Goal: Task Accomplishment & Management: Complete application form

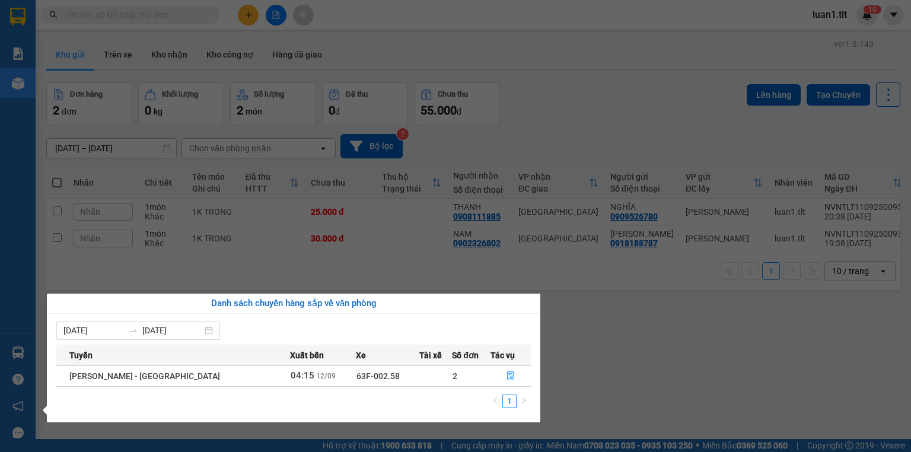
click at [491, 365] on td at bounding box center [511, 375] width 40 height 21
click at [504, 384] on button "button" at bounding box center [510, 376] width 39 height 19
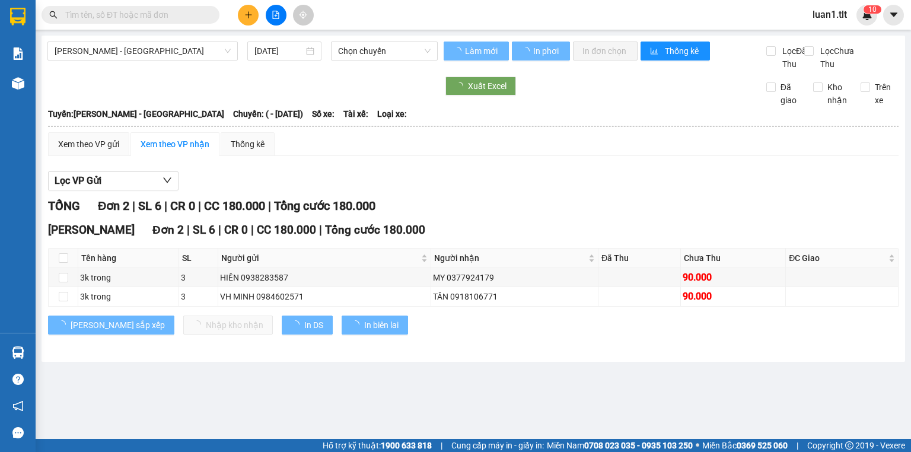
type input "[DATE]"
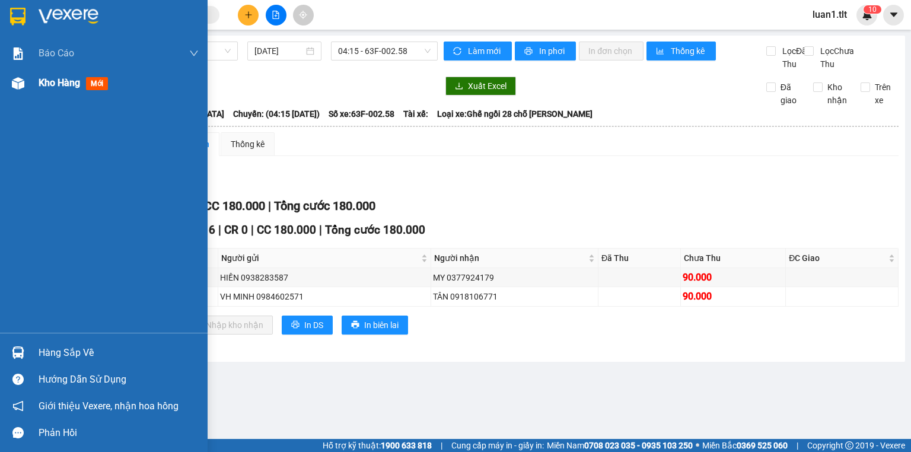
click at [4, 76] on div "Kho hàng mới" at bounding box center [104, 83] width 208 height 30
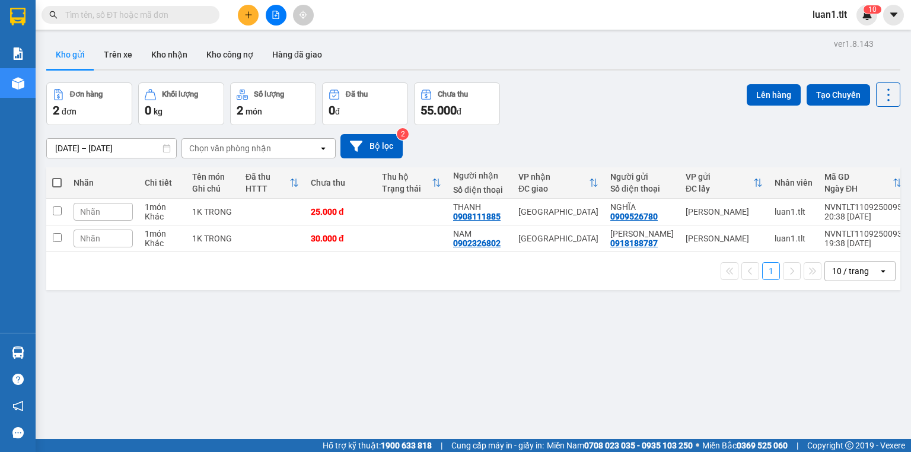
click at [249, 7] on button at bounding box center [248, 15] width 21 height 21
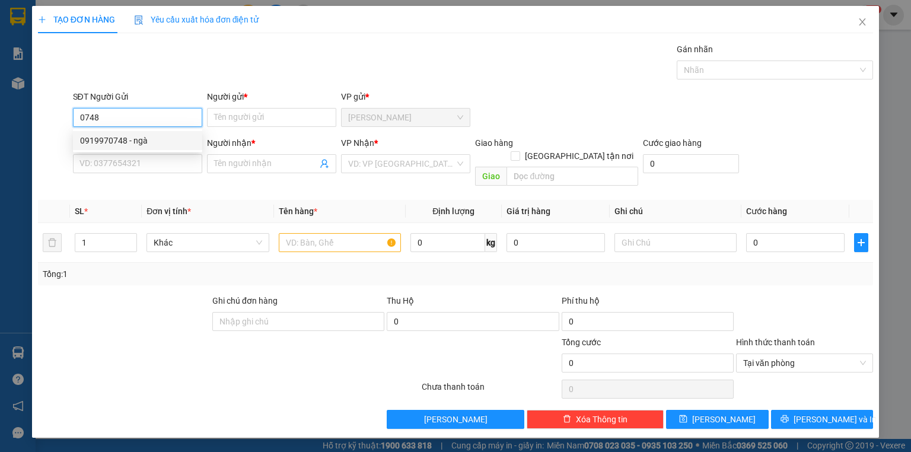
click at [136, 143] on div "0919970748 - ngà" at bounding box center [137, 140] width 115 height 13
type input "0919970748"
type input "ngà"
type input "0919970748"
click at [138, 166] on input "SĐT Người Nhận *" at bounding box center [137, 163] width 129 height 19
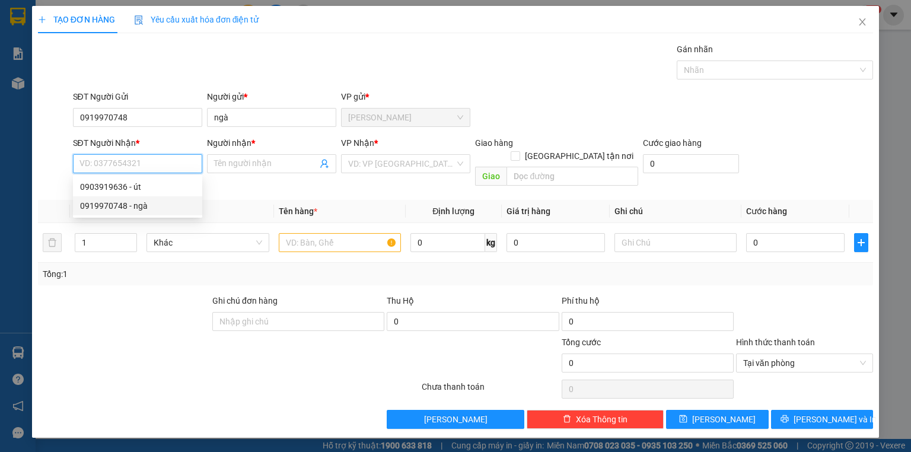
click at [139, 187] on div "0903919636 - út" at bounding box center [137, 186] width 115 height 13
type input "0903919636"
type input "út"
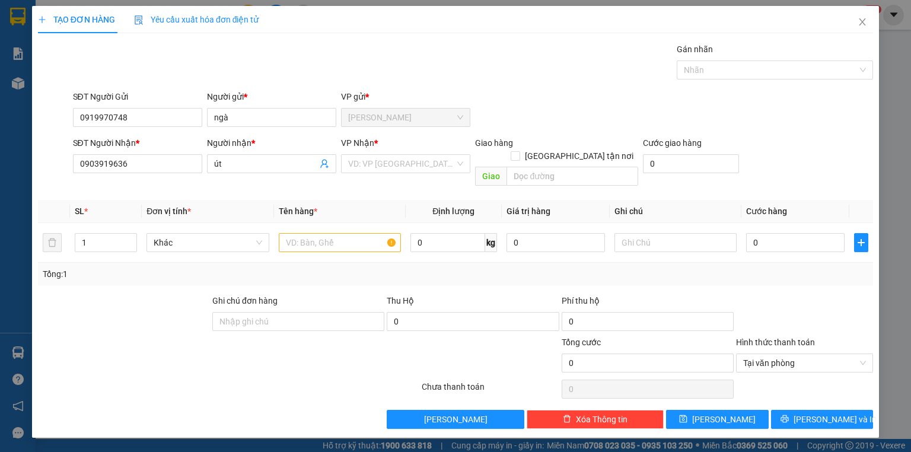
click at [386, 144] on div "VP Nhận *" at bounding box center [405, 142] width 129 height 13
click at [386, 162] on input "search" at bounding box center [401, 164] width 107 height 18
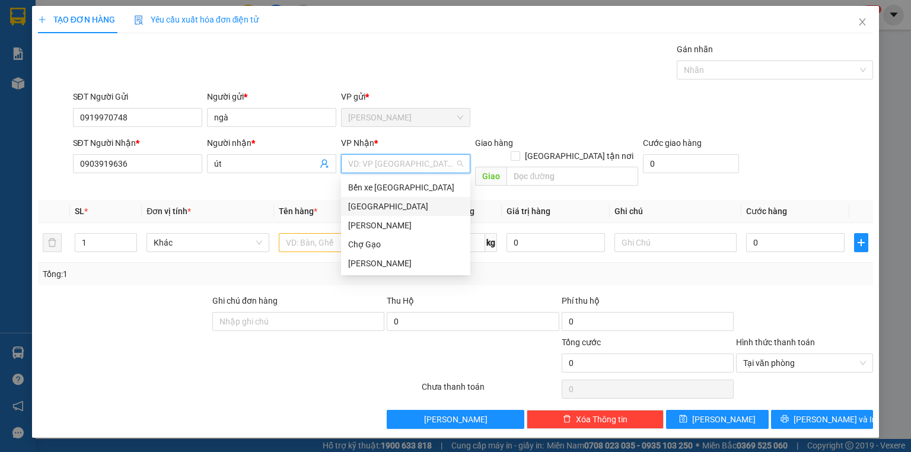
click at [377, 209] on div "[GEOGRAPHIC_DATA]" at bounding box center [405, 206] width 115 height 13
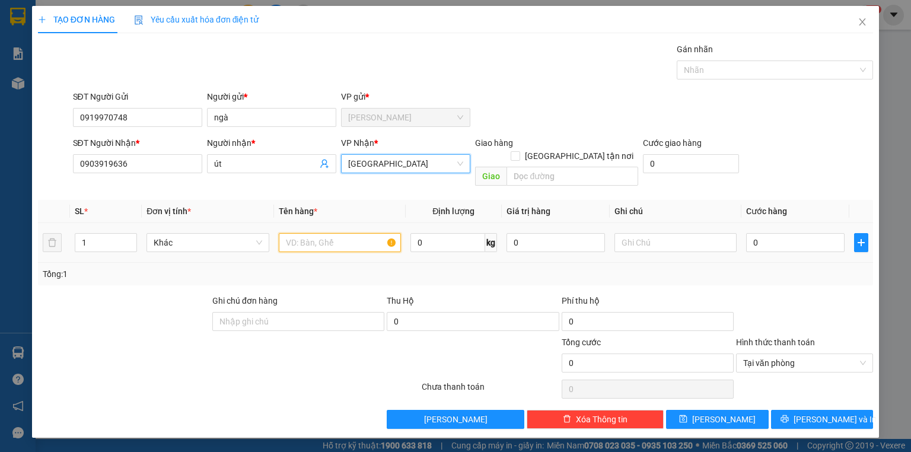
click at [330, 233] on input "text" at bounding box center [340, 242] width 122 height 19
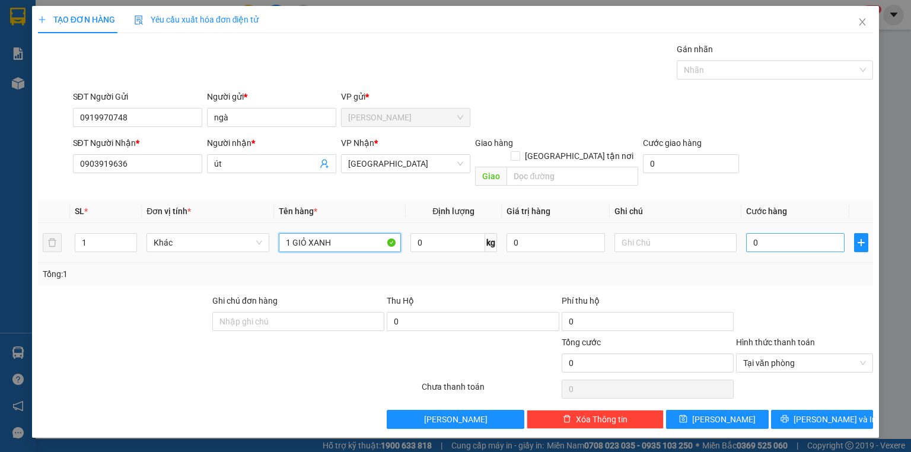
type input "1 GIỎ XANH"
click at [788, 233] on input "0" at bounding box center [795, 242] width 98 height 19
type input "4"
type input "40"
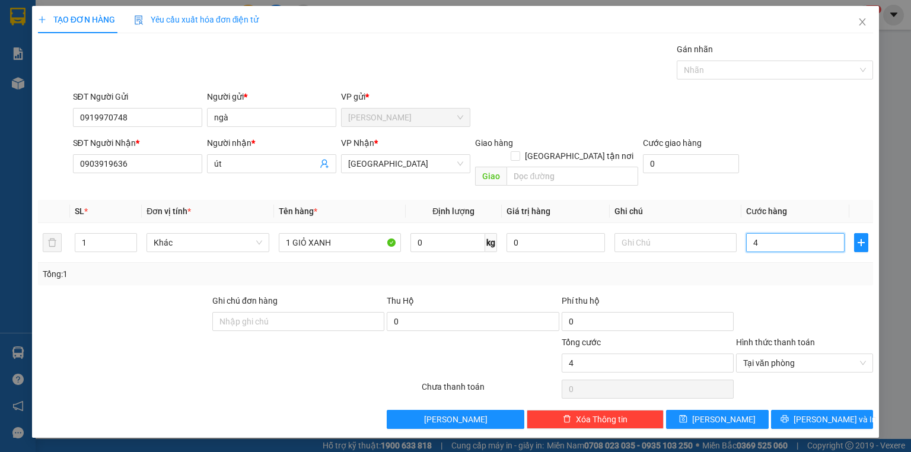
type input "40"
type input "40.000"
click at [805, 294] on div at bounding box center [804, 315] width 139 height 42
click at [828, 268] on div "Tổng: 1" at bounding box center [456, 274] width 826 height 13
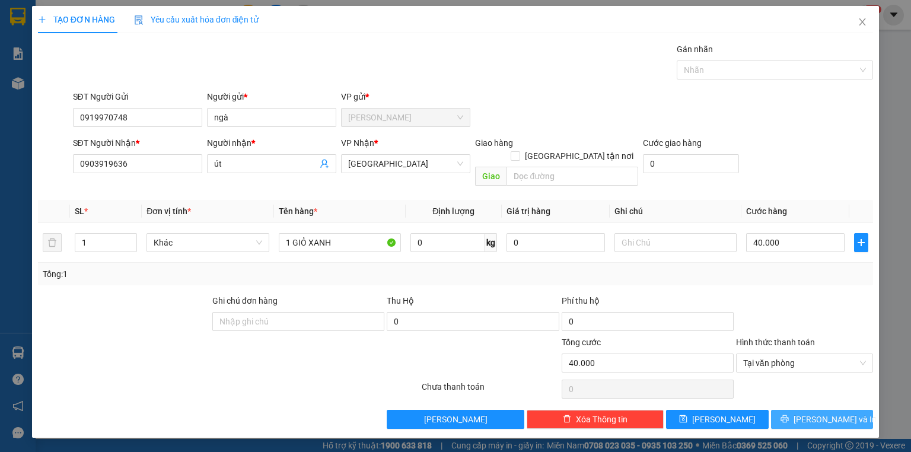
click at [839, 413] on span "[PERSON_NAME] và In" at bounding box center [835, 419] width 83 height 13
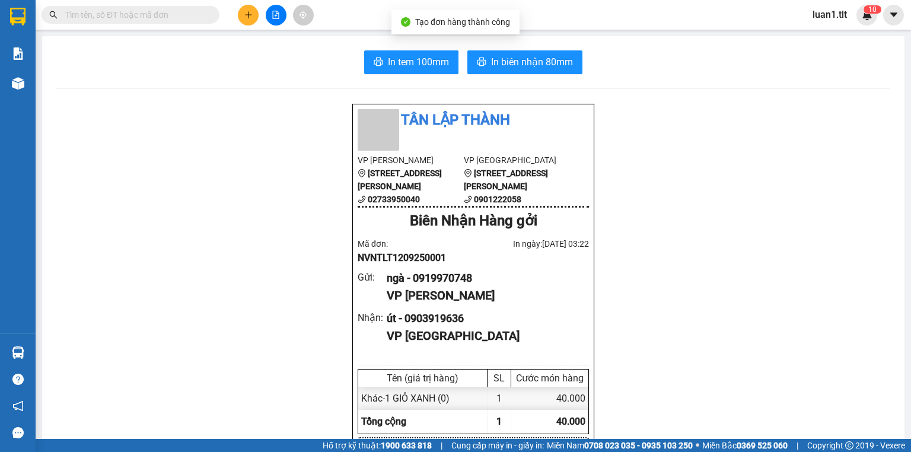
click at [404, 56] on span "In tem 100mm" at bounding box center [418, 62] width 61 height 15
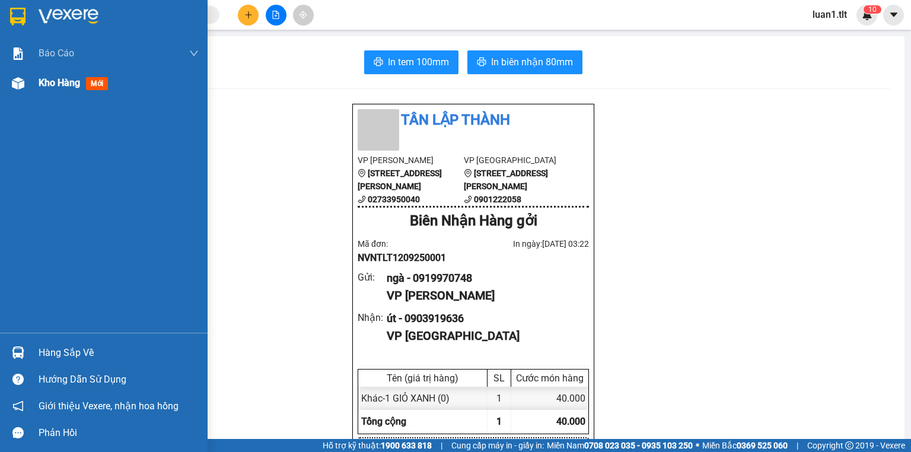
click at [17, 95] on div "Kho hàng mới" at bounding box center [104, 83] width 208 height 30
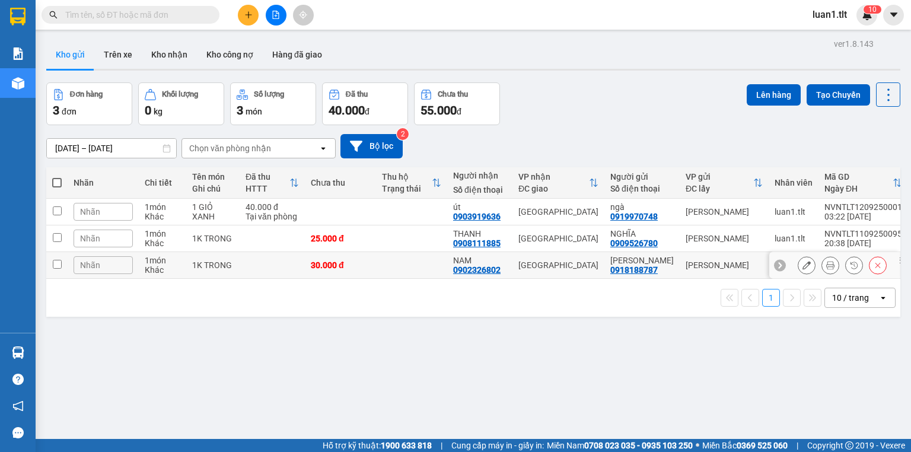
click at [288, 268] on td at bounding box center [272, 265] width 65 height 27
checkbox input "true"
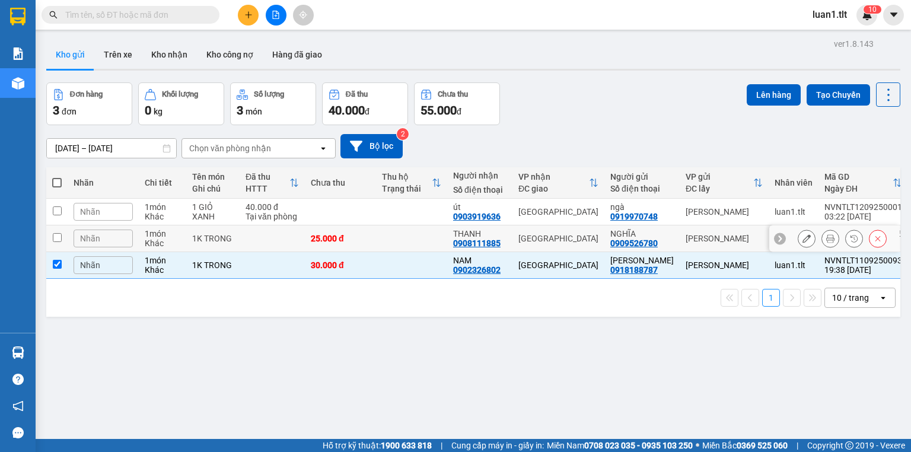
click at [296, 243] on td at bounding box center [272, 238] width 65 height 27
checkbox input "true"
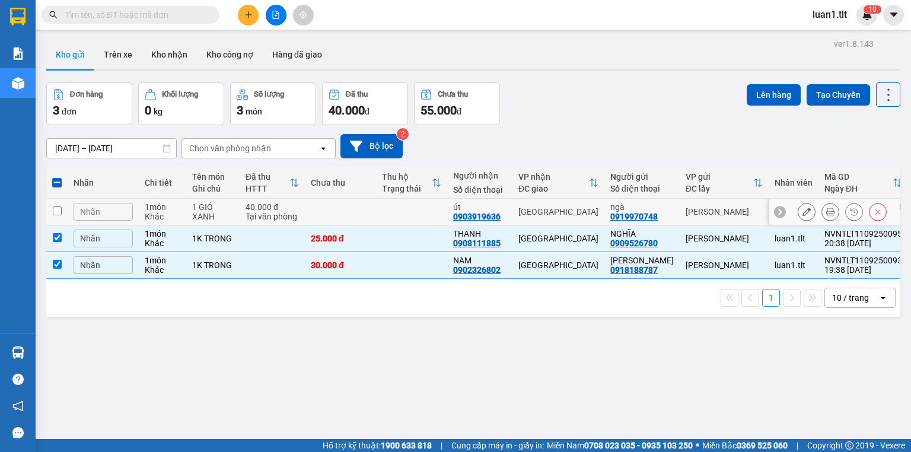
click at [300, 214] on td "40.000 đ Tại văn phòng" at bounding box center [272, 212] width 65 height 27
checkbox input "true"
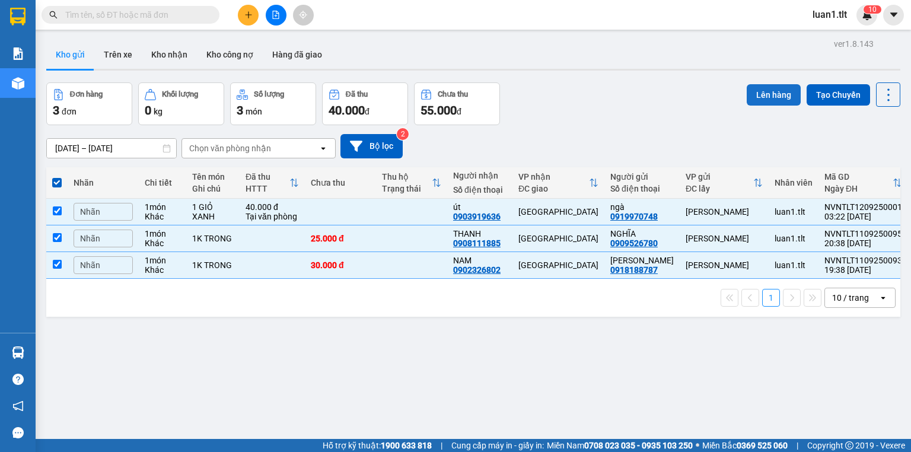
click at [759, 93] on button "Lên hàng" at bounding box center [774, 94] width 54 height 21
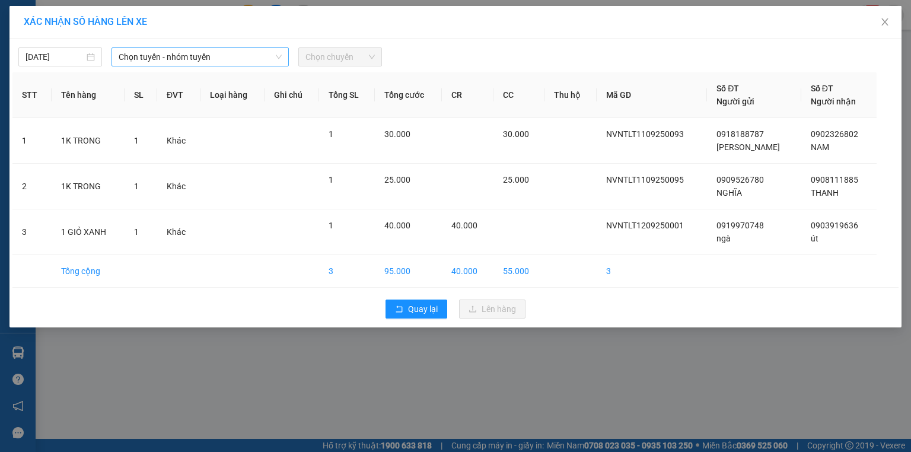
click at [165, 60] on span "Chọn tuyến - nhóm tuyến" at bounding box center [200, 57] width 163 height 18
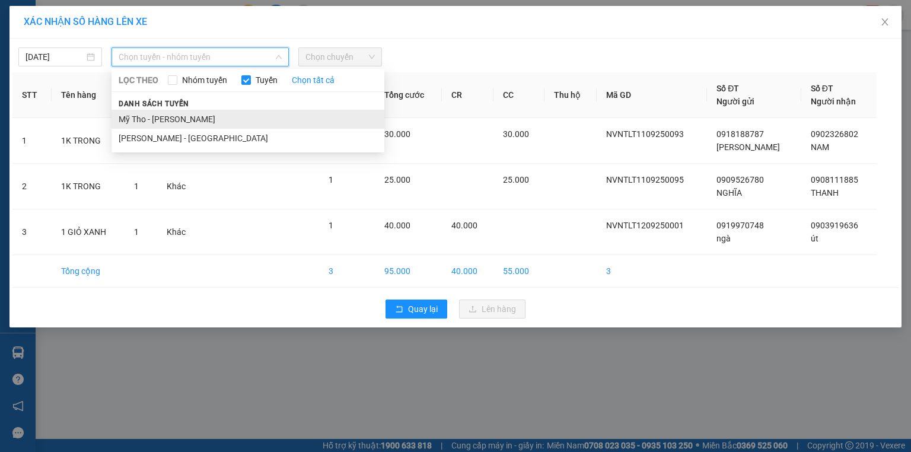
click at [167, 119] on li "Mỹ Tho - [PERSON_NAME]" at bounding box center [248, 119] width 273 height 19
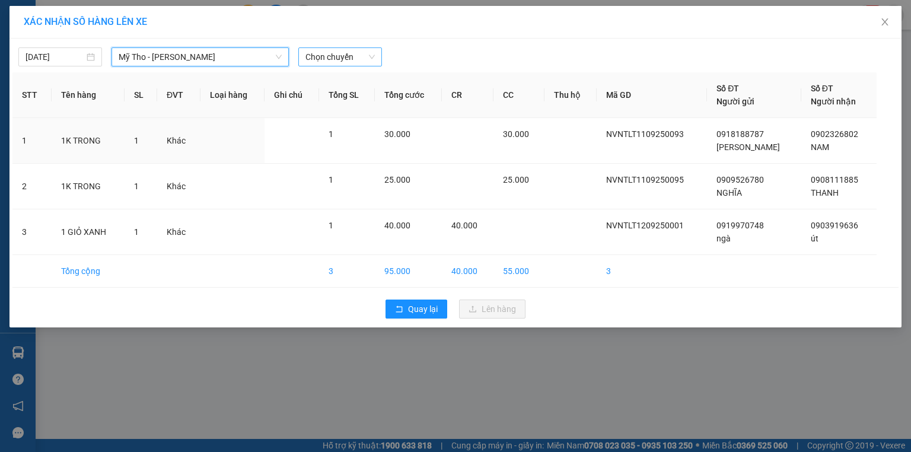
click at [335, 50] on span "Chọn chuyến" at bounding box center [339, 57] width 69 height 18
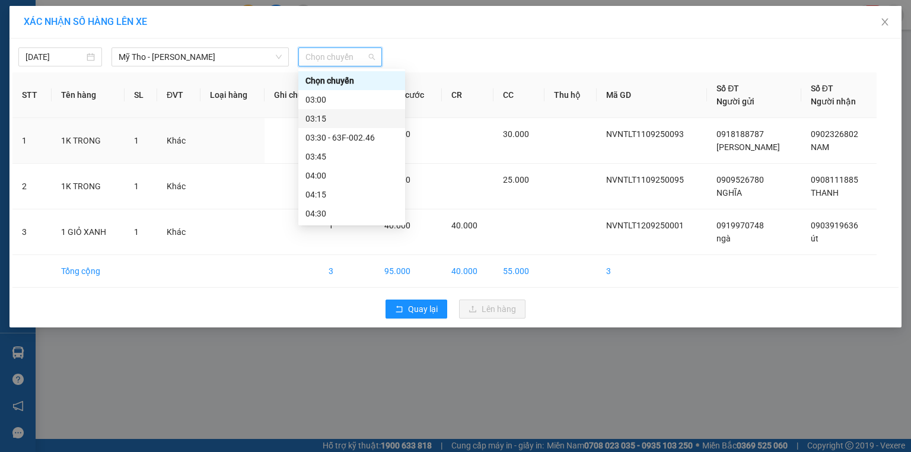
click at [316, 117] on div "03:15" at bounding box center [351, 118] width 93 height 13
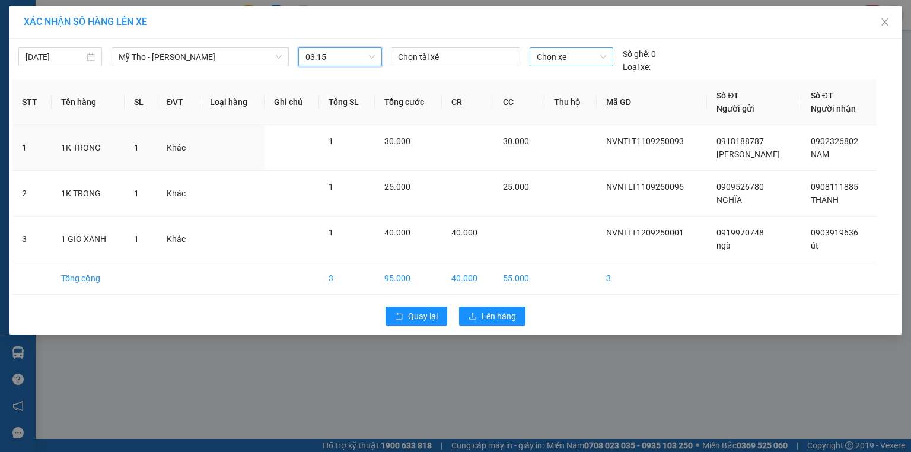
click at [553, 48] on span "Chọn xe" at bounding box center [571, 57] width 69 height 18
type input "914"
click at [570, 88] on div "63F-009.14" at bounding box center [571, 80] width 83 height 19
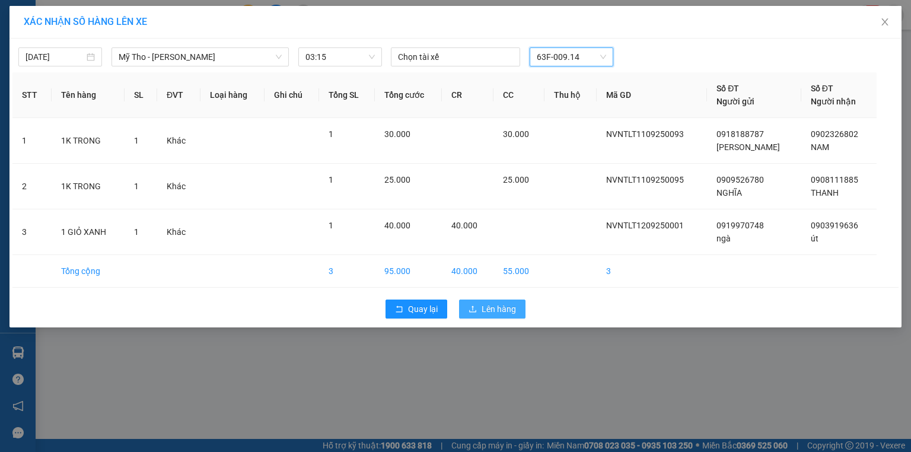
click at [493, 316] on button "Lên hàng" at bounding box center [492, 309] width 66 height 19
click at [493, 308] on span "Lên hàng" at bounding box center [499, 309] width 34 height 13
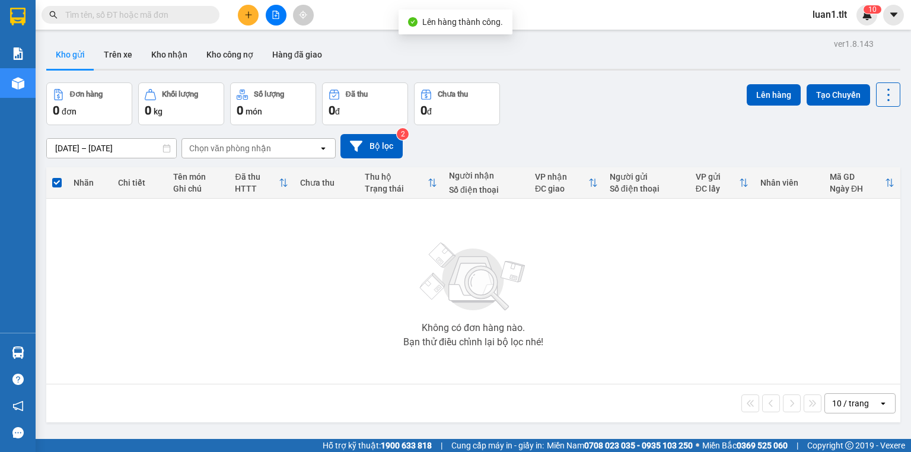
click at [274, 15] on icon "file-add" at bounding box center [276, 15] width 8 height 8
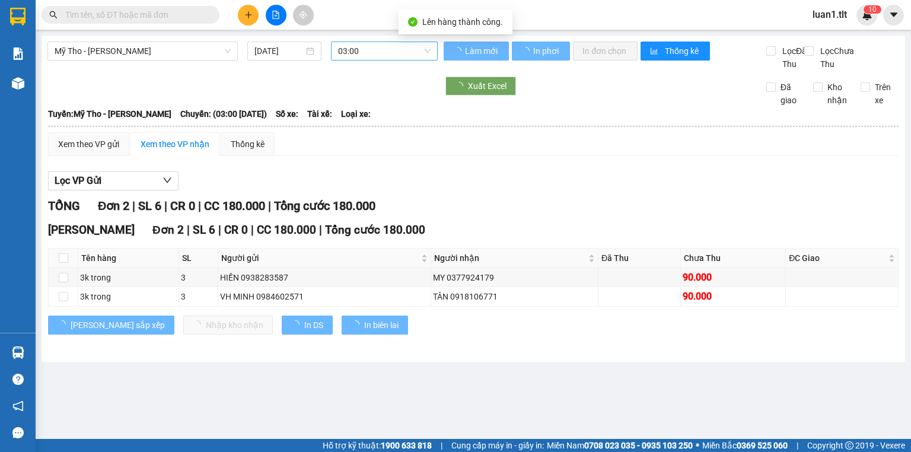
click at [407, 57] on span "03:00" at bounding box center [384, 51] width 93 height 18
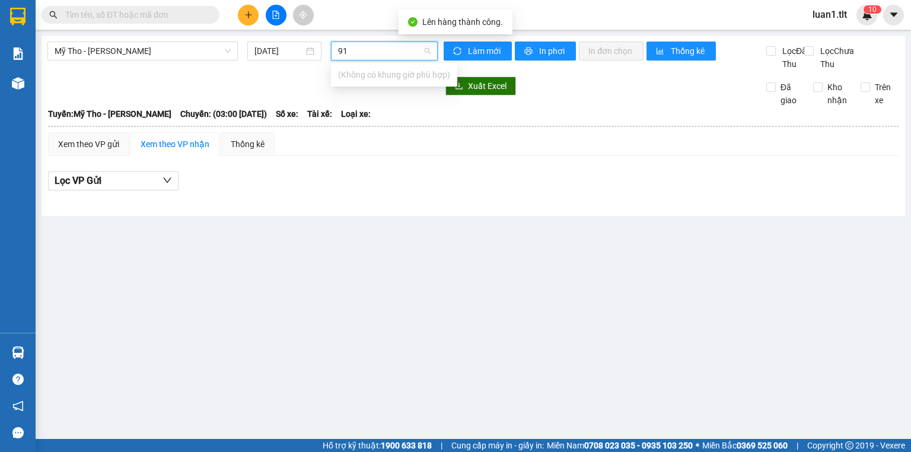
type input "9"
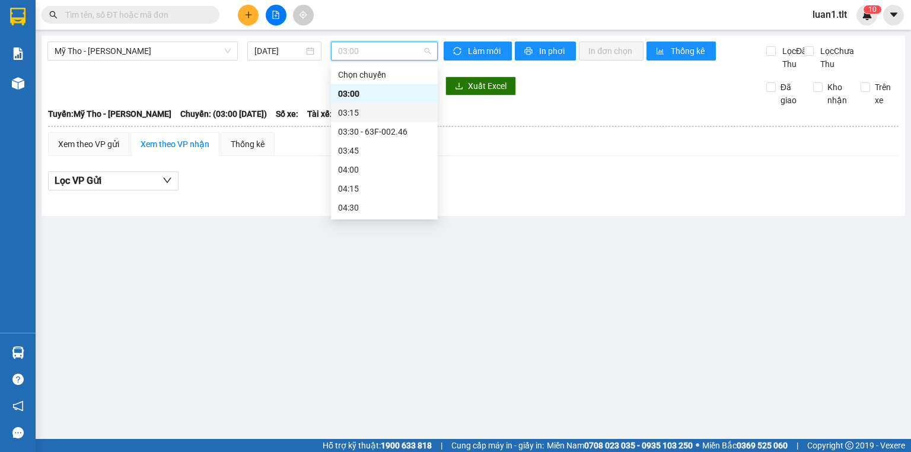
click at [378, 113] on div "03:15" at bounding box center [384, 112] width 93 height 13
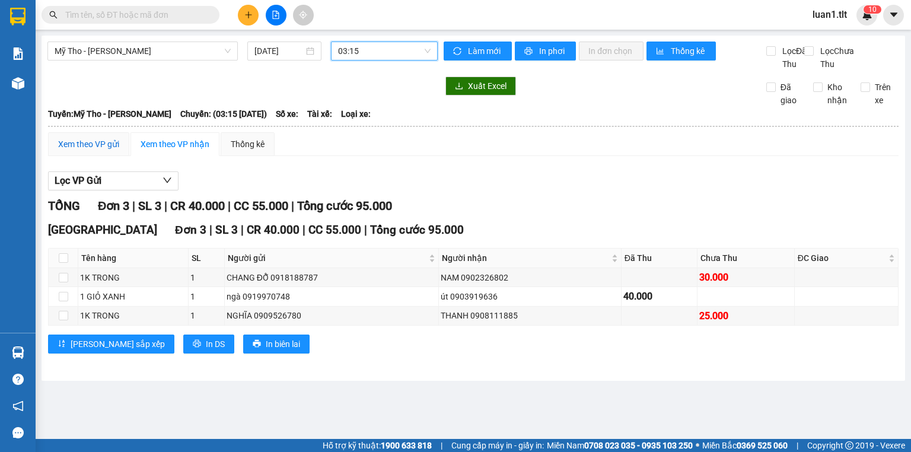
click at [109, 151] on div "Xem theo VP gửi" at bounding box center [88, 144] width 61 height 13
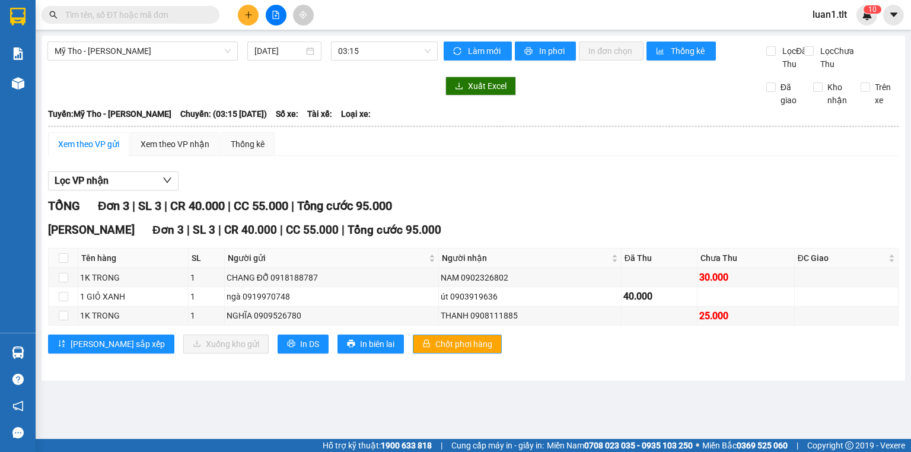
click at [435, 351] on span "Chốt phơi hàng" at bounding box center [463, 343] width 57 height 13
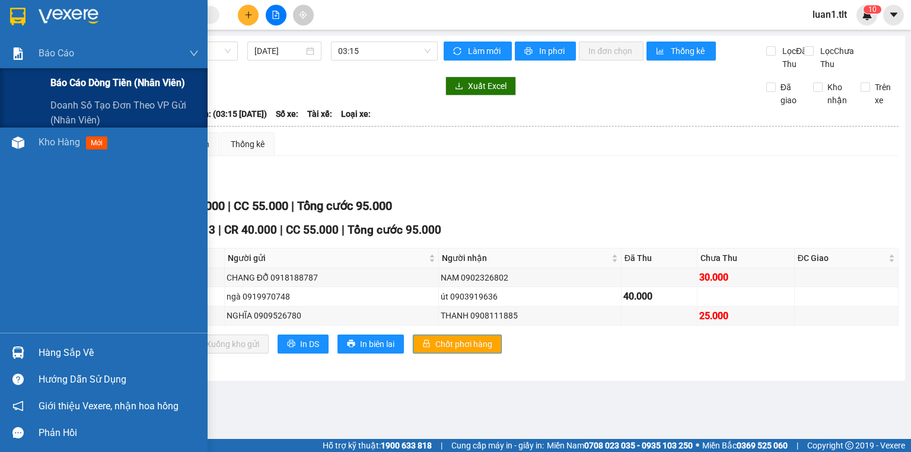
click at [82, 78] on span "Báo cáo dòng tiền (Nhân Viên)" at bounding box center [117, 82] width 135 height 15
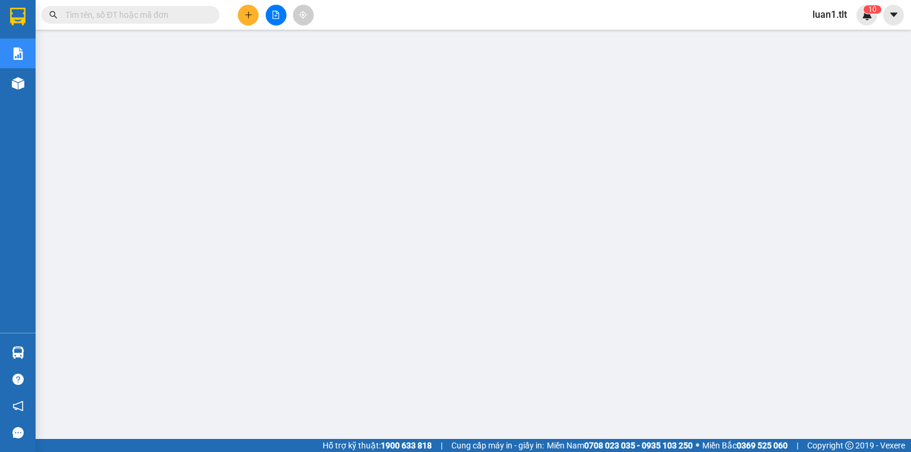
click at [249, 17] on icon "plus" at bounding box center [248, 14] width 1 height 7
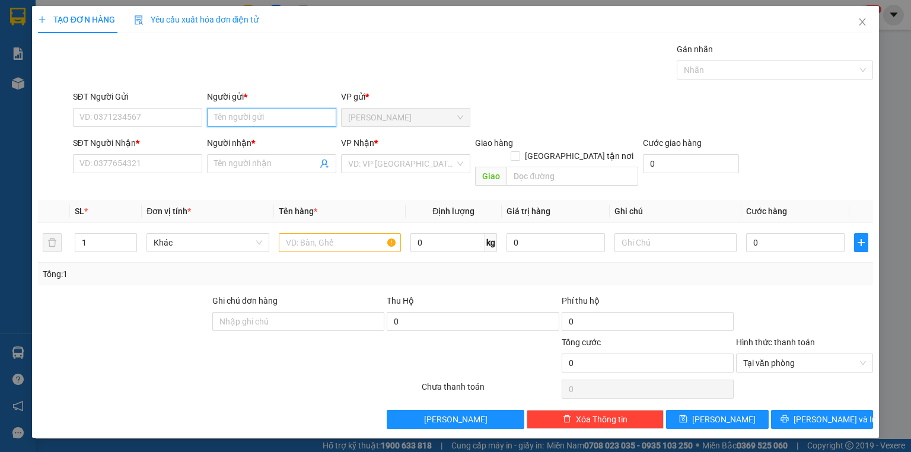
click at [253, 124] on input "Người gửi *" at bounding box center [271, 117] width 129 height 19
type input "A"
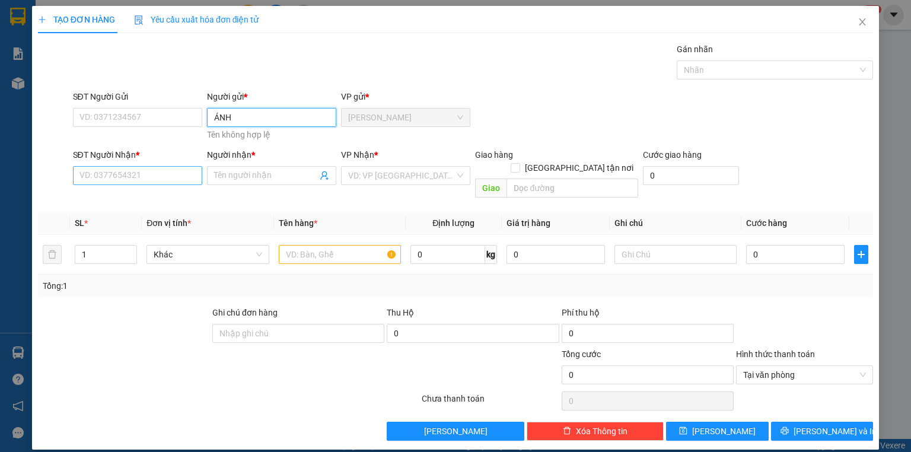
type input "ÁNH"
click at [168, 171] on input "SĐT Người Nhận *" at bounding box center [137, 175] width 129 height 19
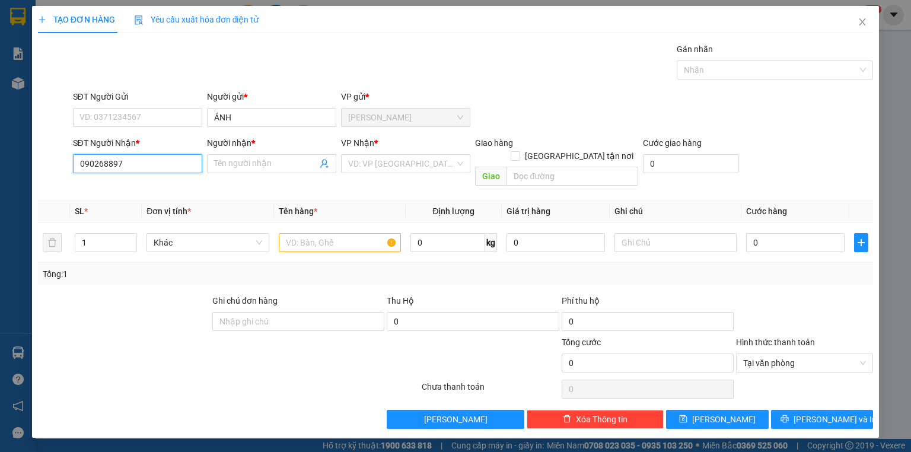
type input "0902688978"
click at [140, 185] on div "0902688978 - NGHĨA TC" at bounding box center [137, 186] width 115 height 13
type input "NGHĨA TC"
type input "0902688978"
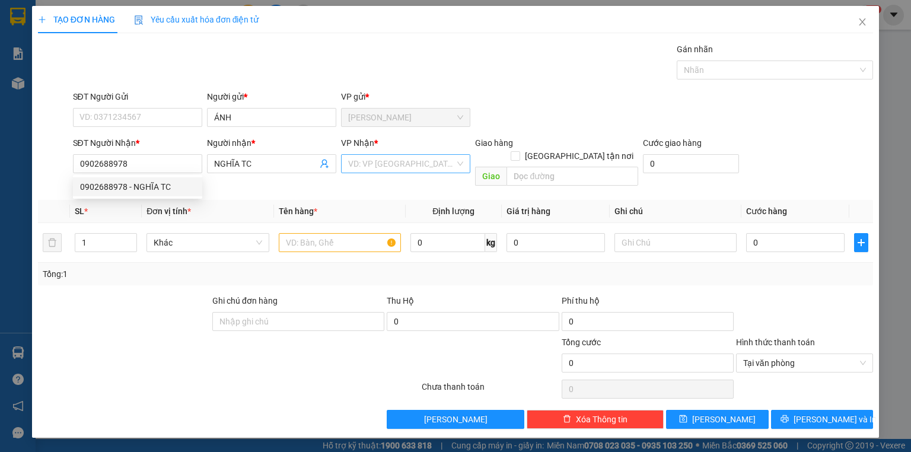
click at [381, 157] on input "search" at bounding box center [401, 164] width 107 height 18
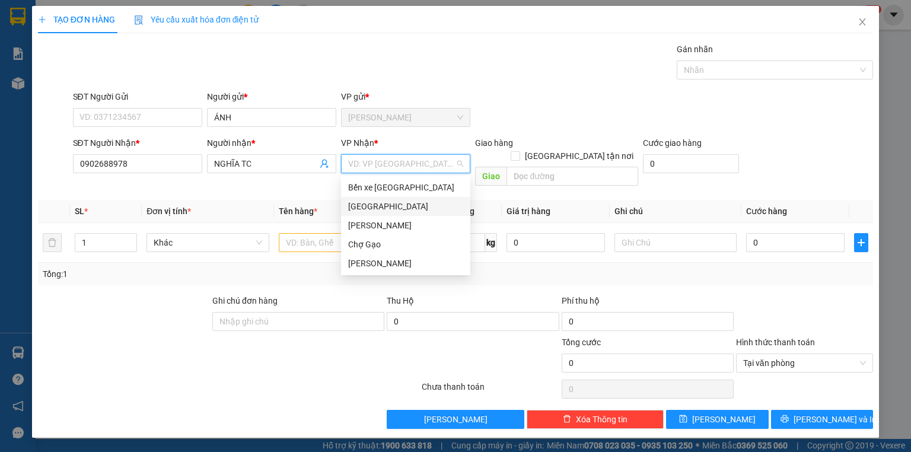
click at [376, 211] on div "[GEOGRAPHIC_DATA]" at bounding box center [405, 206] width 115 height 13
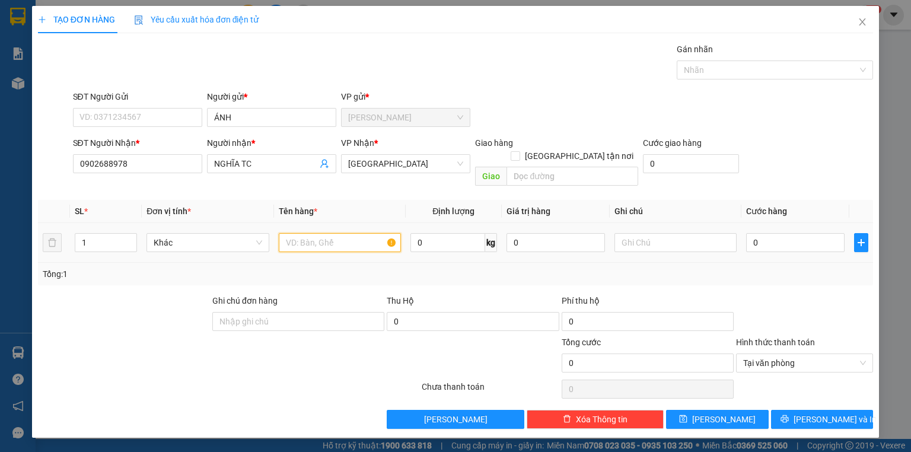
click at [352, 233] on input "text" at bounding box center [340, 242] width 122 height 19
type input "1 XHỒNG +30K"
click at [782, 233] on input "0" at bounding box center [795, 242] width 98 height 19
type input "2"
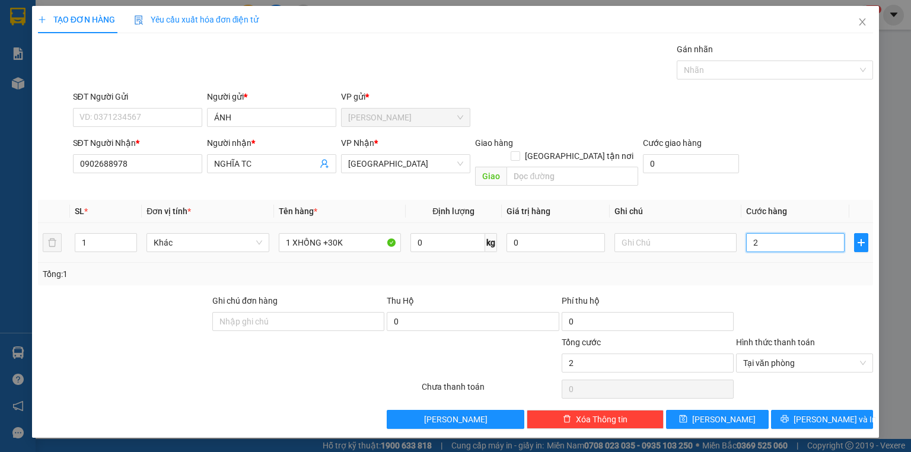
type input "20"
type input "20.000"
click at [782, 294] on div at bounding box center [804, 315] width 139 height 42
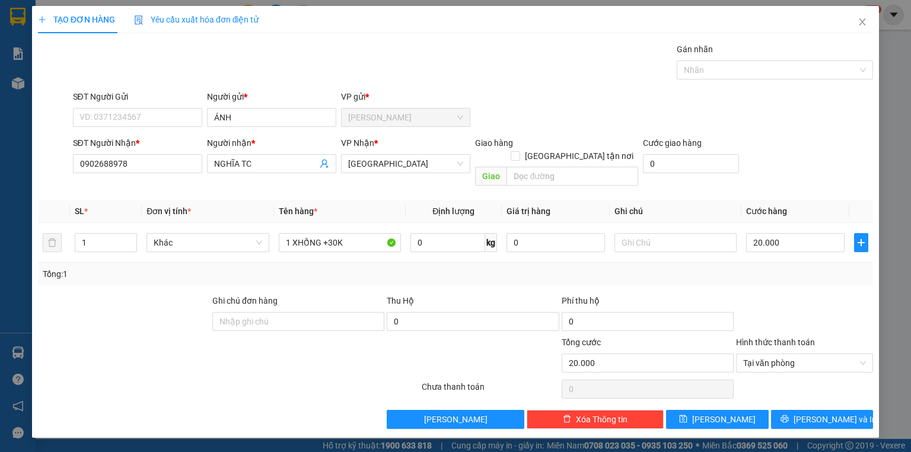
click at [825, 416] on div "TẠO ĐƠN HÀNG Yêu cầu xuất hóa đơn điện tử Transit Pickup Surcharge Ids Transit …" at bounding box center [455, 222] width 847 height 432
click at [826, 413] on span "[PERSON_NAME] và In" at bounding box center [835, 419] width 83 height 13
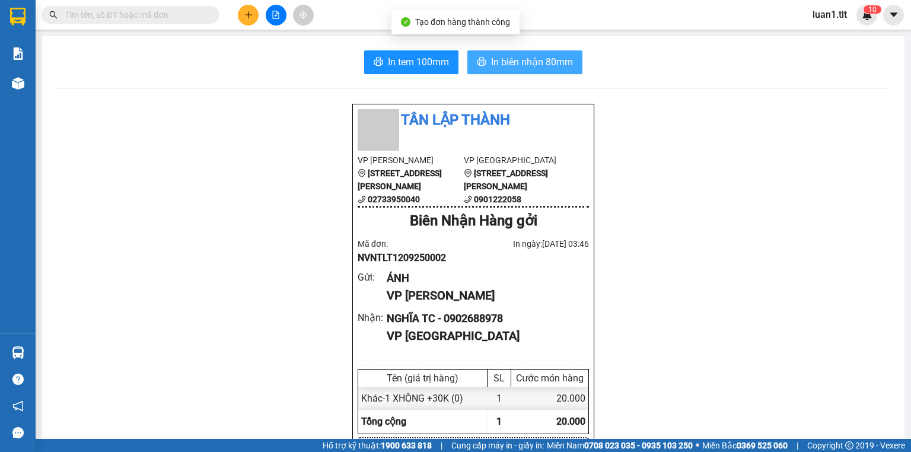
click at [512, 58] on span "In biên nhận 80mm" at bounding box center [532, 62] width 82 height 15
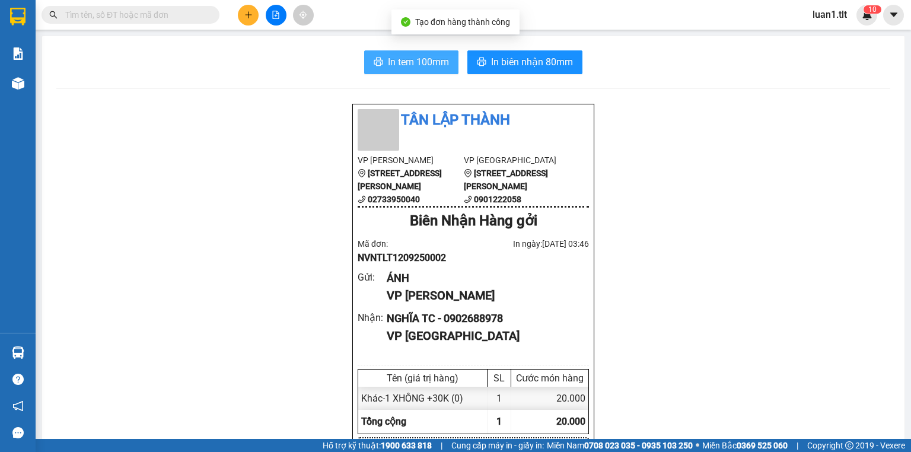
click at [432, 52] on button "In tem 100mm" at bounding box center [411, 62] width 94 height 24
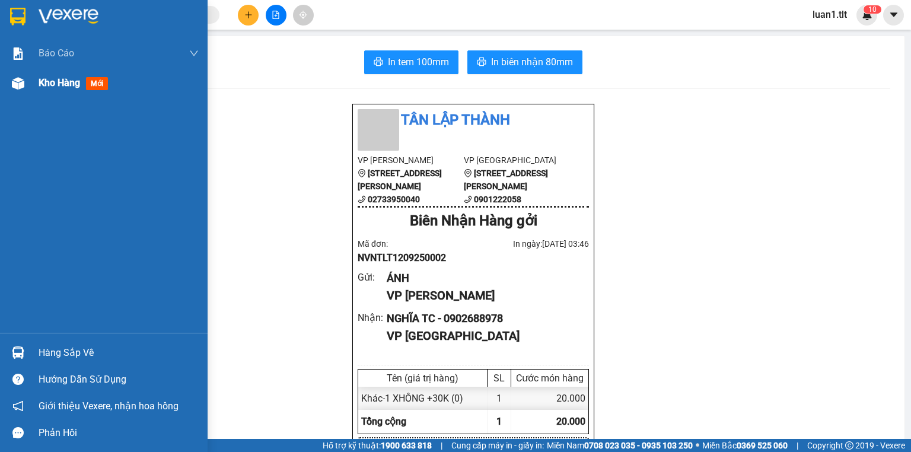
click at [34, 88] on div "Kho hàng mới" at bounding box center [104, 83] width 208 height 30
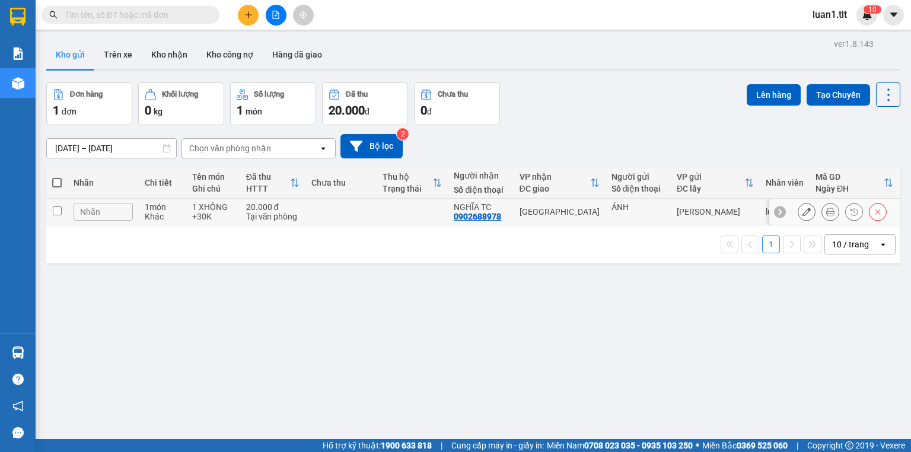
click at [297, 219] on div "Tại văn phòng" at bounding box center [272, 216] width 53 height 9
checkbox input "true"
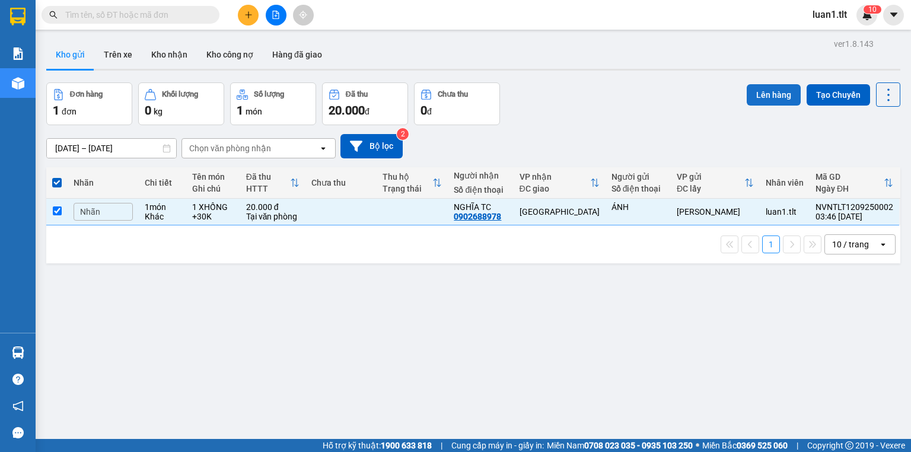
click at [769, 95] on button "Lên hàng" at bounding box center [774, 94] width 54 height 21
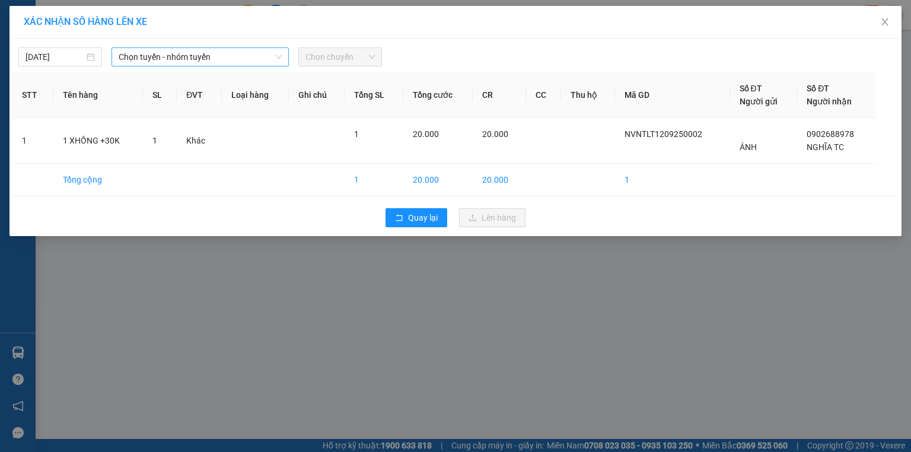
click at [165, 52] on span "Chọn tuyến - nhóm tuyến" at bounding box center [200, 57] width 163 height 18
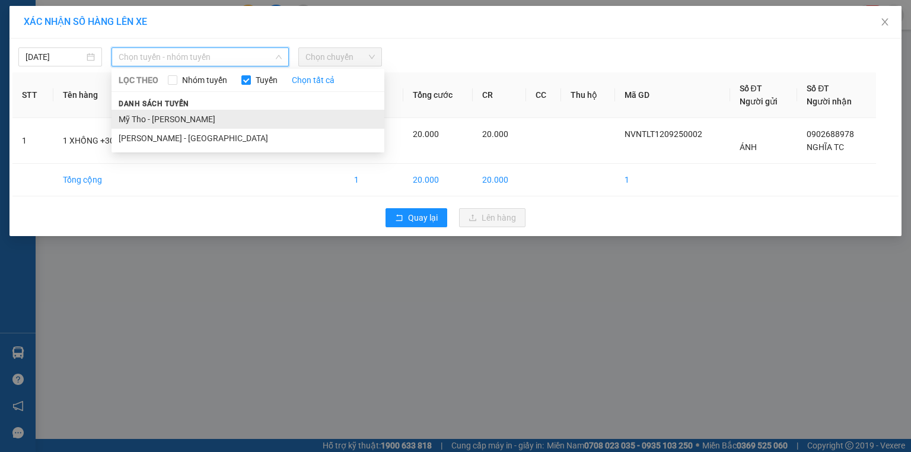
click at [157, 116] on li "Mỹ Tho - [PERSON_NAME]" at bounding box center [248, 119] width 273 height 19
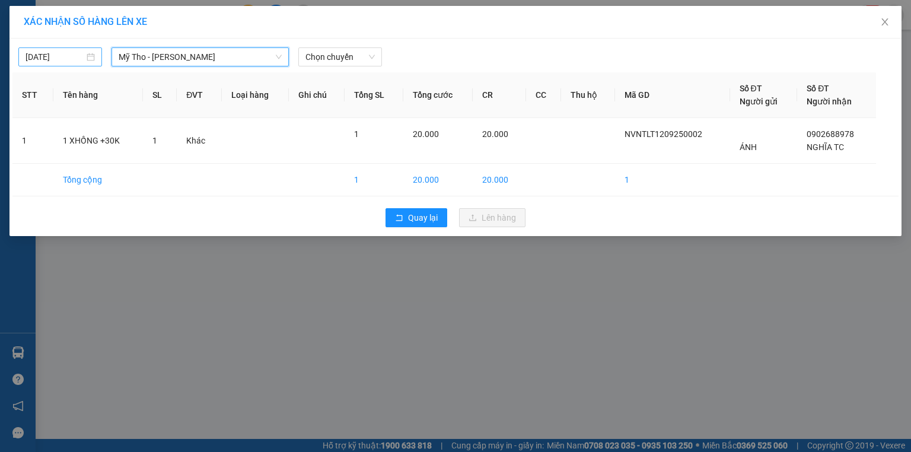
click at [48, 56] on input "[DATE]" at bounding box center [55, 56] width 59 height 13
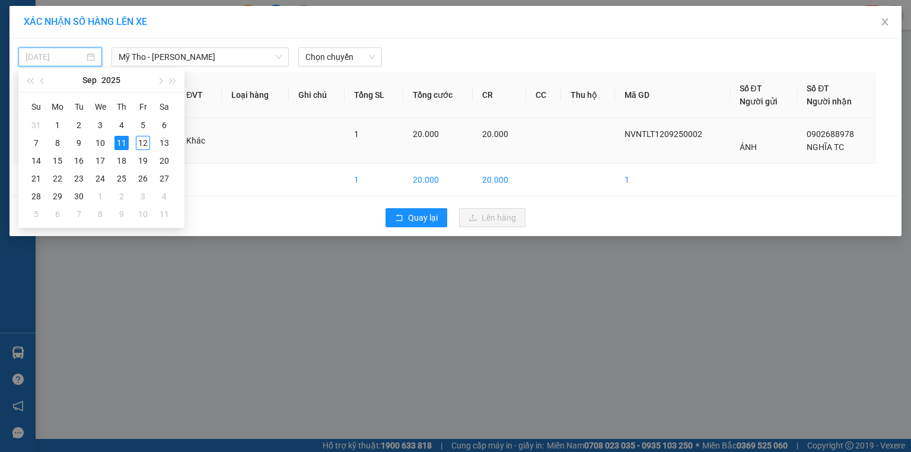
click at [145, 145] on div "12" at bounding box center [143, 143] width 14 height 14
type input "[DATE]"
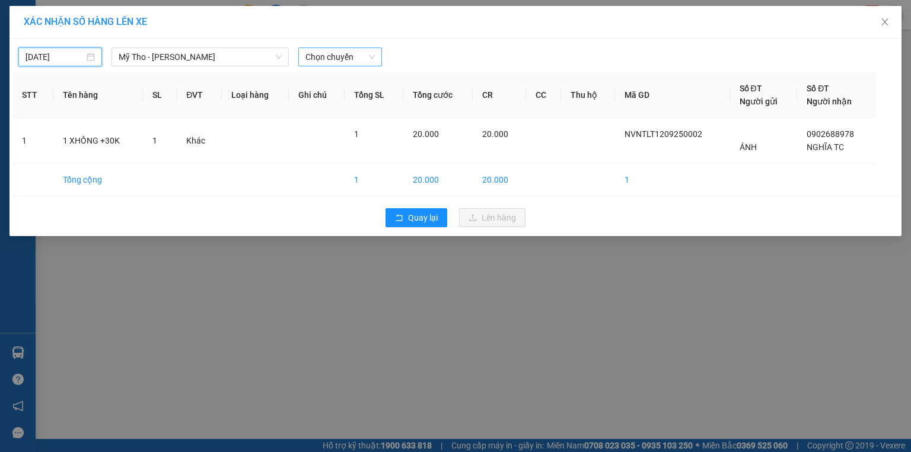
click at [343, 52] on span "Chọn chuyến" at bounding box center [339, 57] width 69 height 18
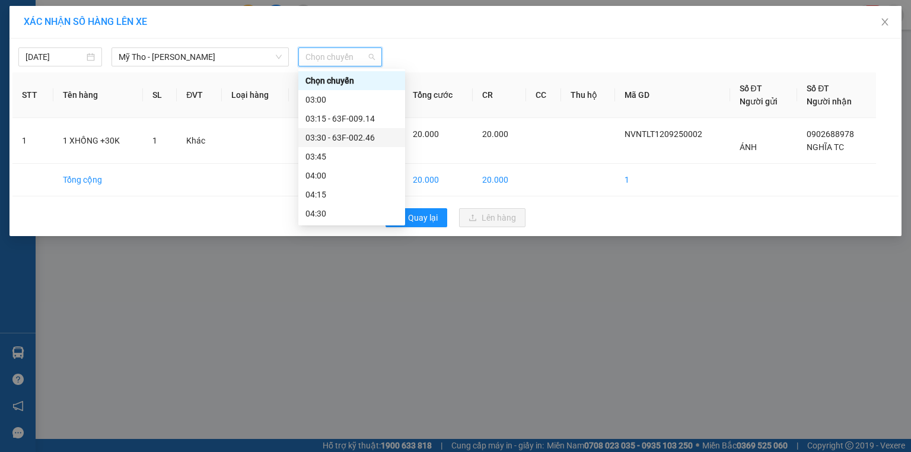
click at [368, 139] on div "03:30 - 63F-002.46" at bounding box center [351, 137] width 93 height 13
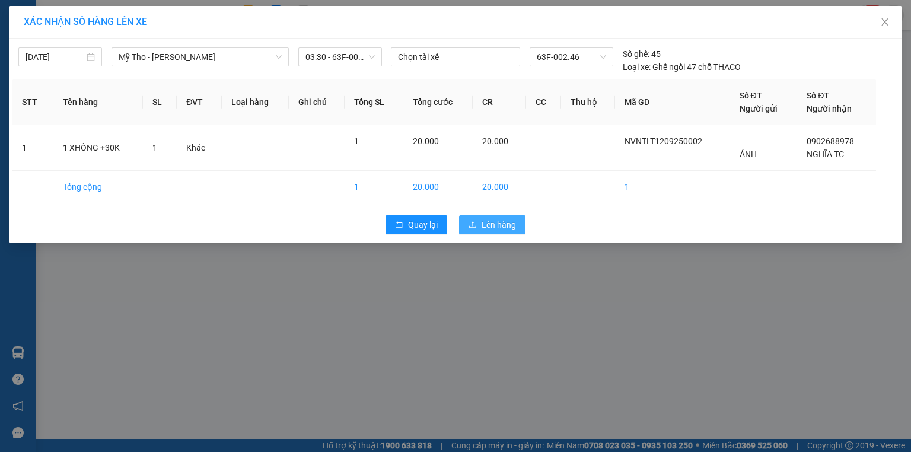
click at [511, 230] on span "Lên hàng" at bounding box center [499, 224] width 34 height 13
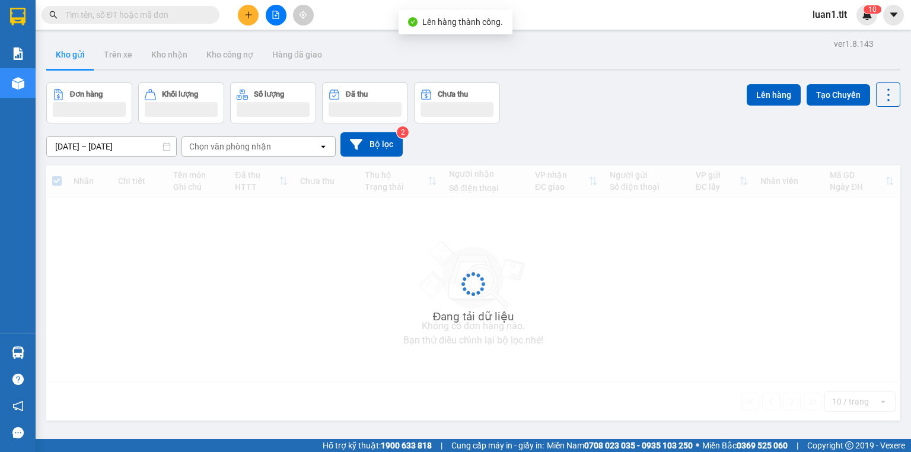
click at [270, 16] on button at bounding box center [276, 15] width 21 height 21
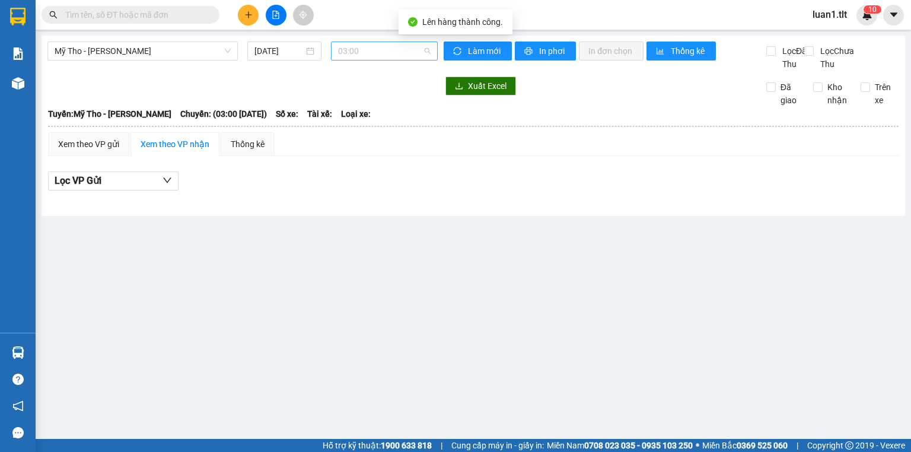
click at [364, 50] on span "03:00" at bounding box center [384, 51] width 93 height 18
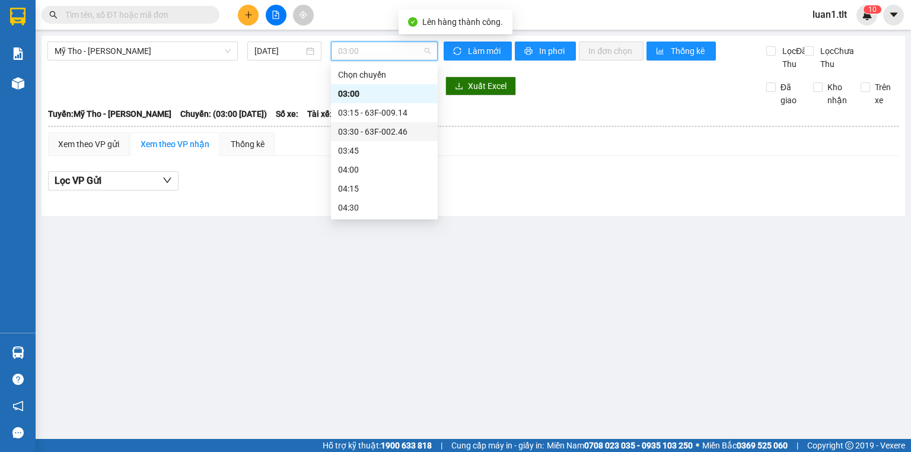
click at [391, 126] on div "03:30 - 63F-002.46" at bounding box center [384, 131] width 93 height 13
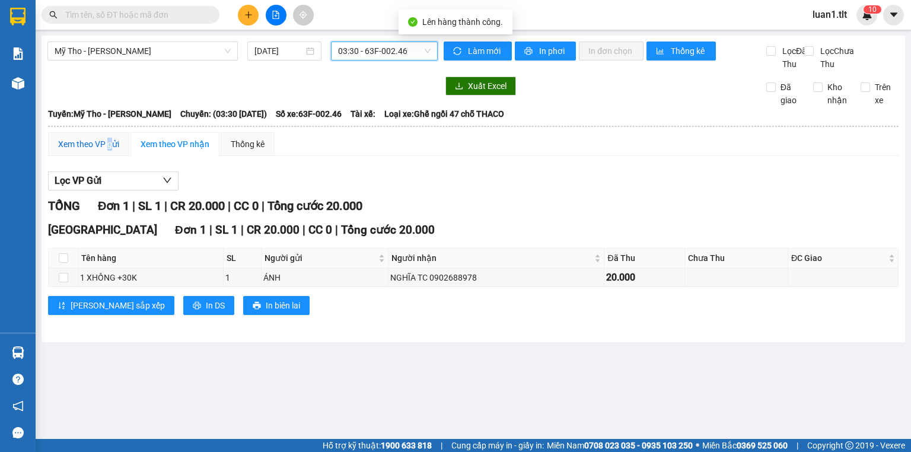
click at [109, 151] on div "Xem theo VP gửi" at bounding box center [88, 144] width 61 height 13
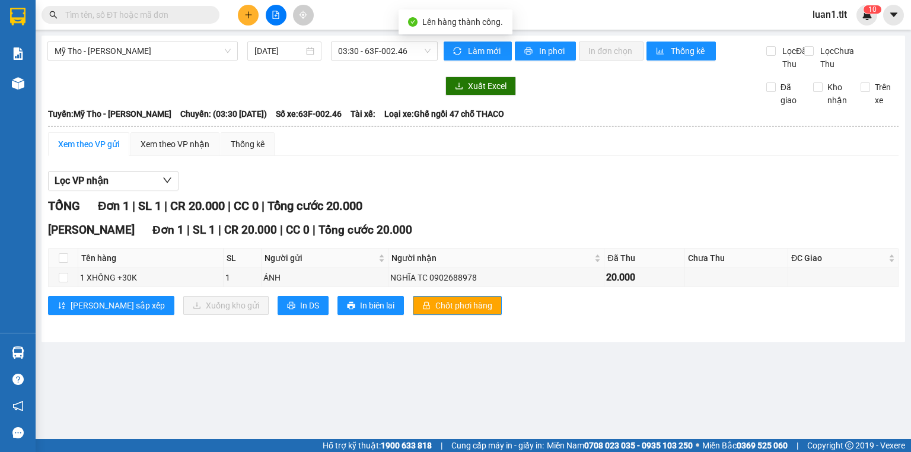
click at [412, 324] on div "[PERSON_NAME] 1 | SL 1 | CR 20.000 | CC 0 | Tổng cước 20.000 Tên hàng SL Người …" at bounding box center [473, 272] width 851 height 103
drag, startPoint x: 406, startPoint y: 320, endPoint x: 355, endPoint y: 311, distance: 51.7
click at [435, 312] on span "Chốt phơi hàng" at bounding box center [463, 305] width 57 height 13
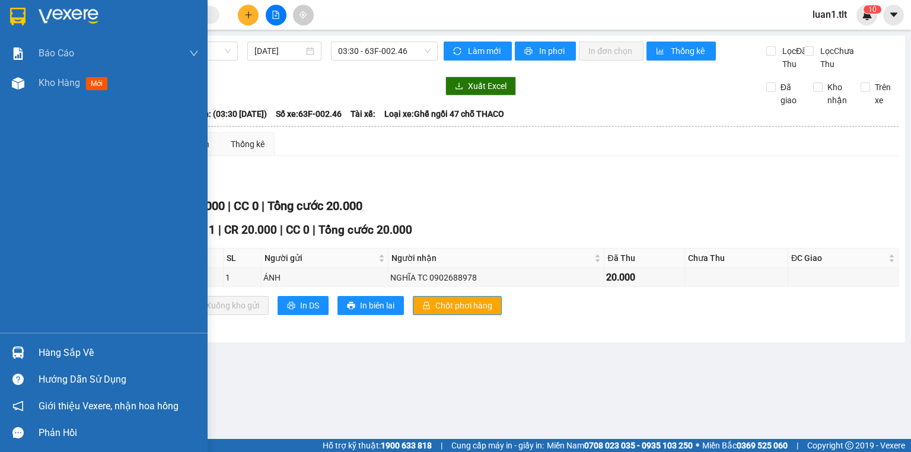
click at [13, 345] on div at bounding box center [18, 352] width 21 height 21
